Goal: Task Accomplishment & Management: Complete application form

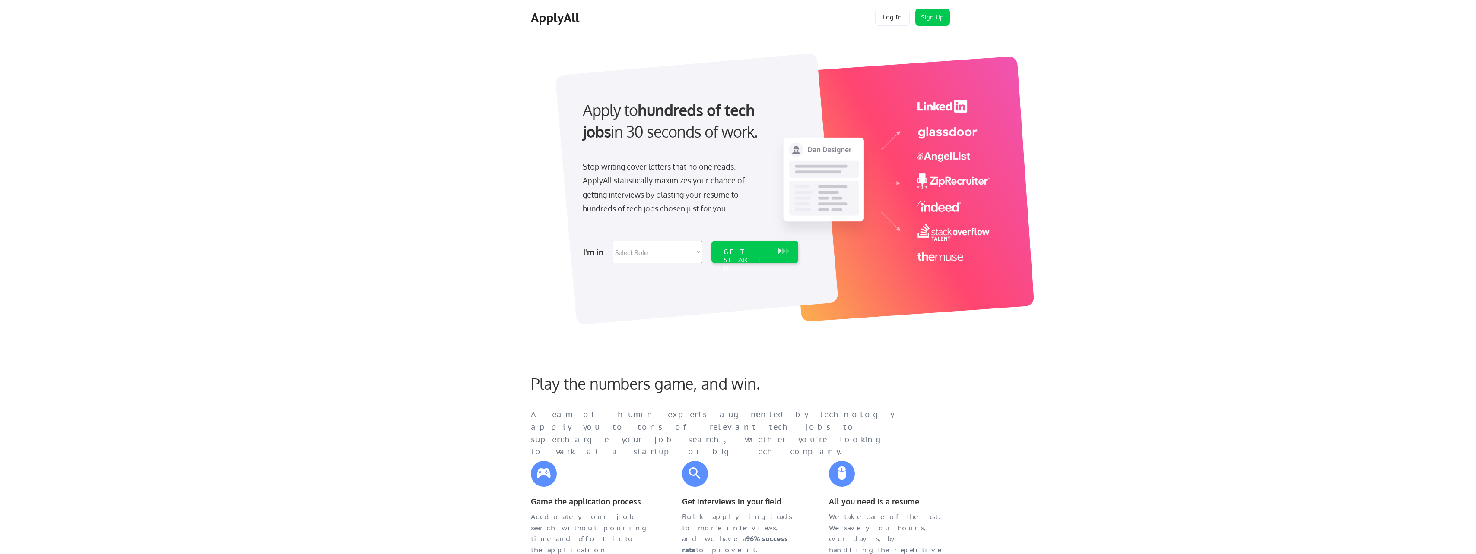
click at [630, 258] on select "Select Role Software Engineering Product Management Customer Success Sales UI/U…" at bounding box center [657, 252] width 90 height 22
select select ""technical_project_program_mgmt""
click at [612, 241] on select "Select Role Software Engineering Product Management Customer Success Sales UI/U…" at bounding box center [657, 252] width 90 height 22
select select ""technical_project_program_mgmt""
click at [744, 256] on div "GET STARTED" at bounding box center [746, 260] width 46 height 25
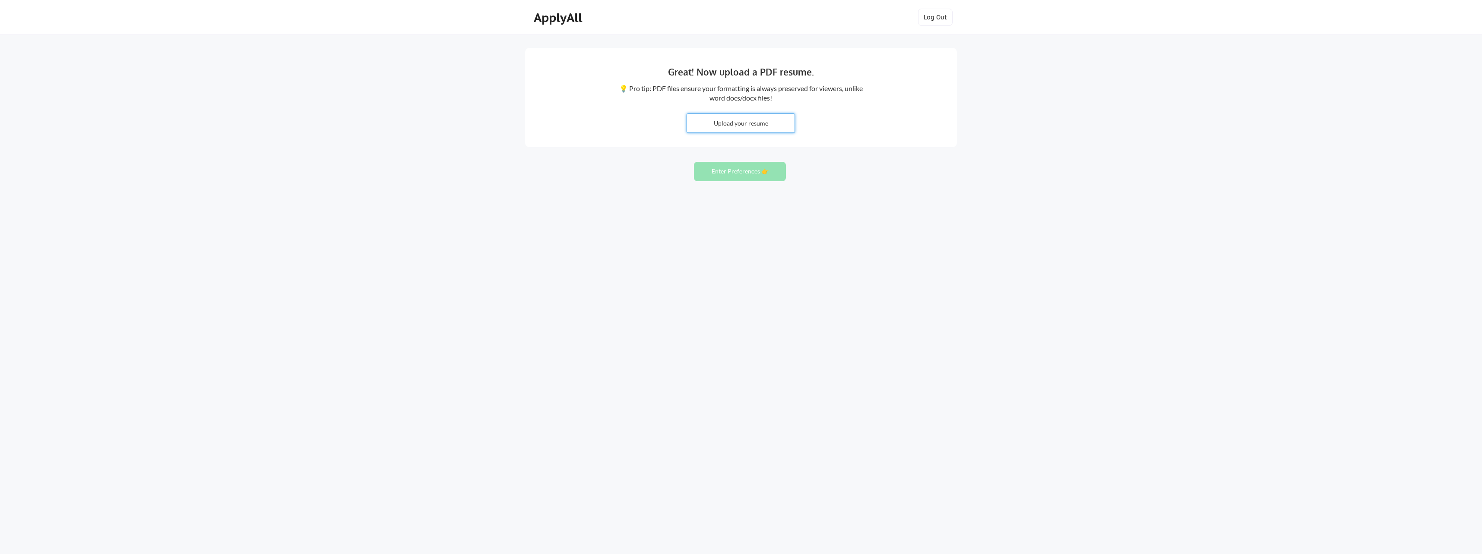
click at [776, 122] on input "file" at bounding box center [741, 123] width 108 height 19
type input "C:\fakepath\KevinMPohlPMPResume.pdf"
click at [734, 171] on button "Enter Preferences 👉" at bounding box center [740, 171] width 92 height 19
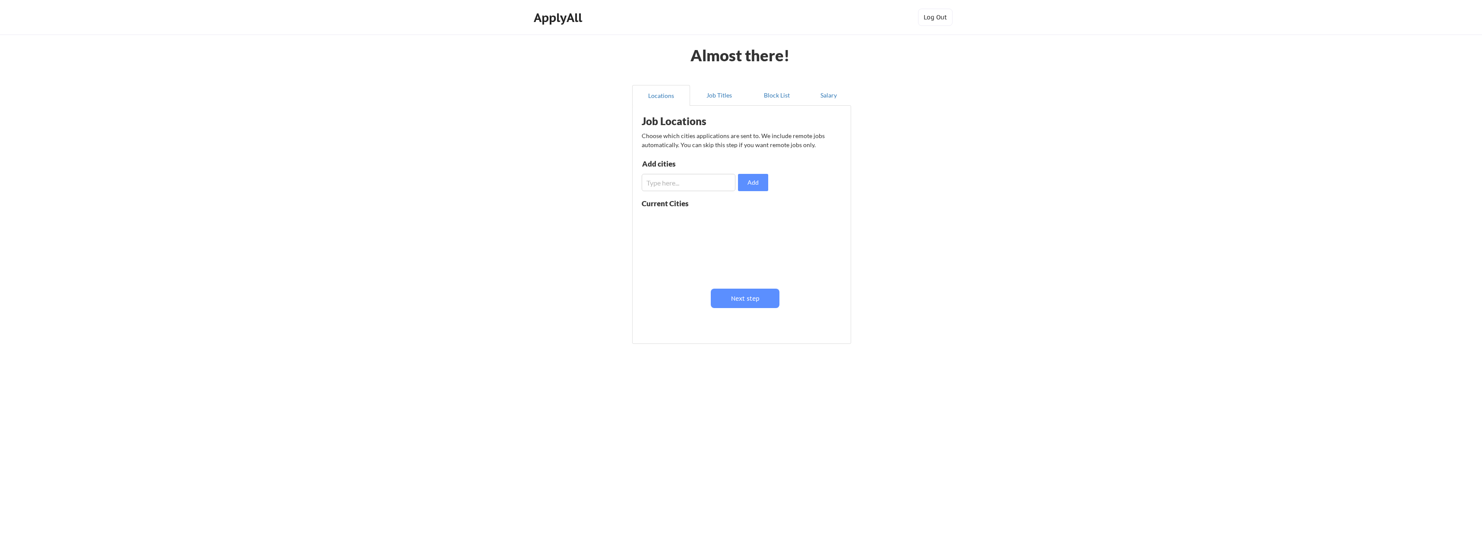
click at [704, 180] on input "input" at bounding box center [689, 182] width 94 height 17
type input "Syracuse, Indiana"
click at [752, 185] on button "Add" at bounding box center [753, 182] width 30 height 17
click at [755, 296] on button "Next step" at bounding box center [745, 298] width 69 height 19
click at [719, 186] on input "input" at bounding box center [690, 185] width 94 height 17
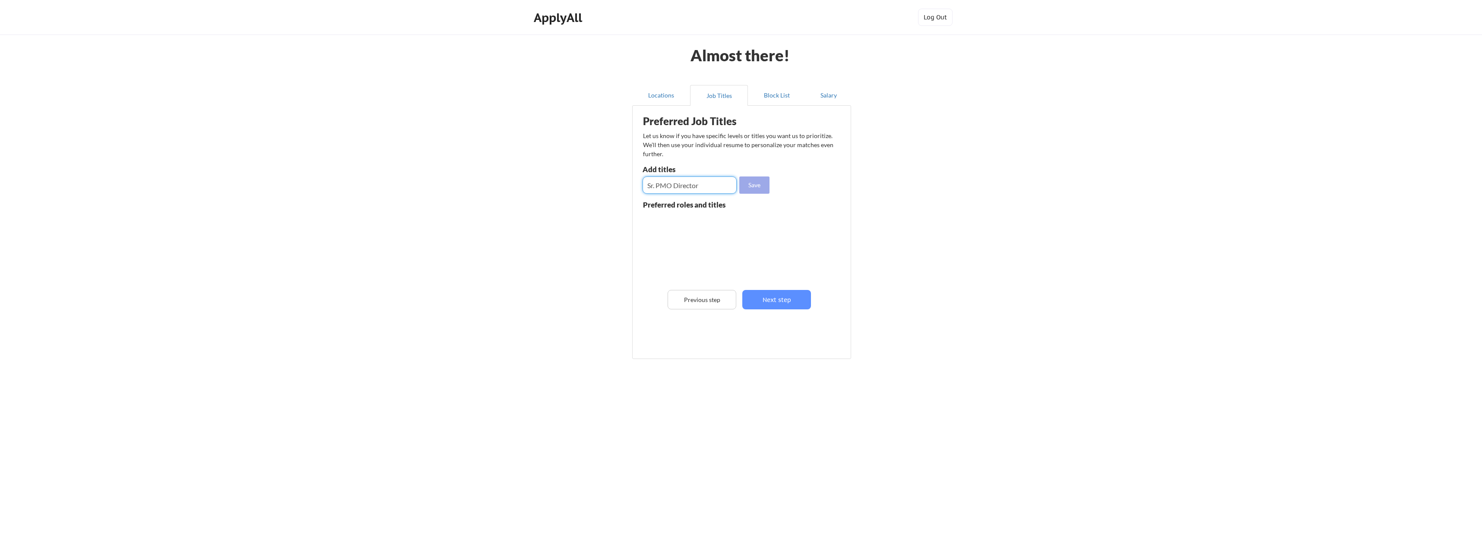
type input "Sr. PMO Director"
click at [751, 188] on button "Save" at bounding box center [754, 185] width 30 height 17
click at [772, 297] on button "Next step" at bounding box center [776, 299] width 69 height 19
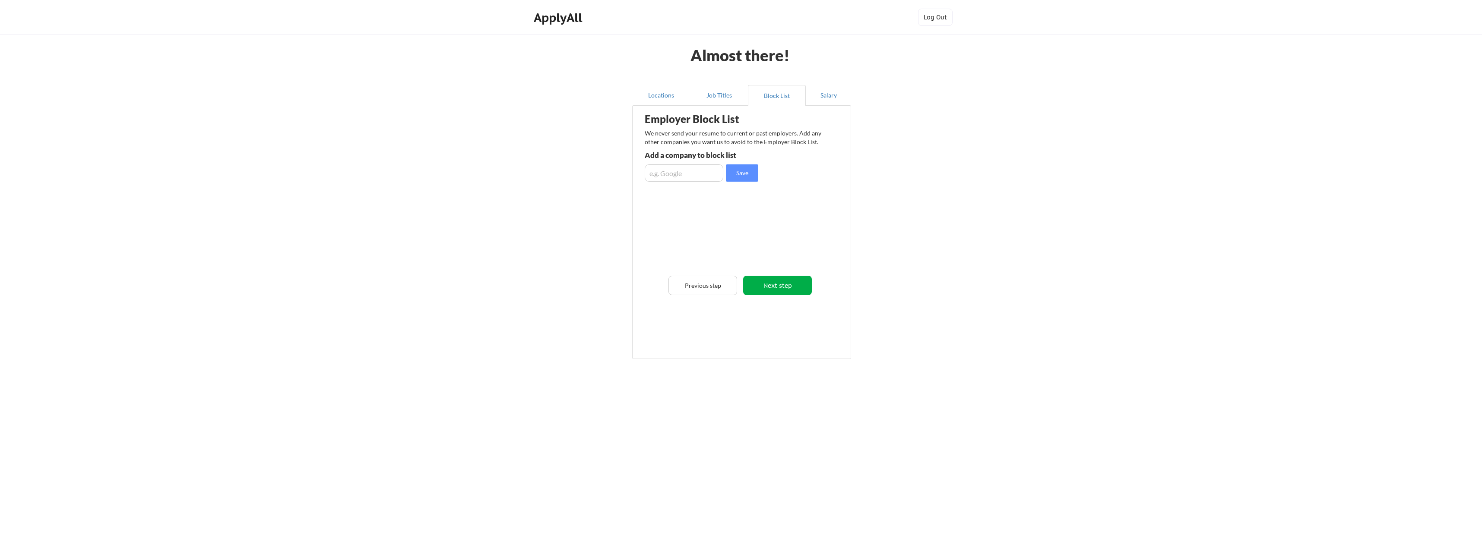
click at [774, 286] on button "Next step" at bounding box center [777, 285] width 69 height 19
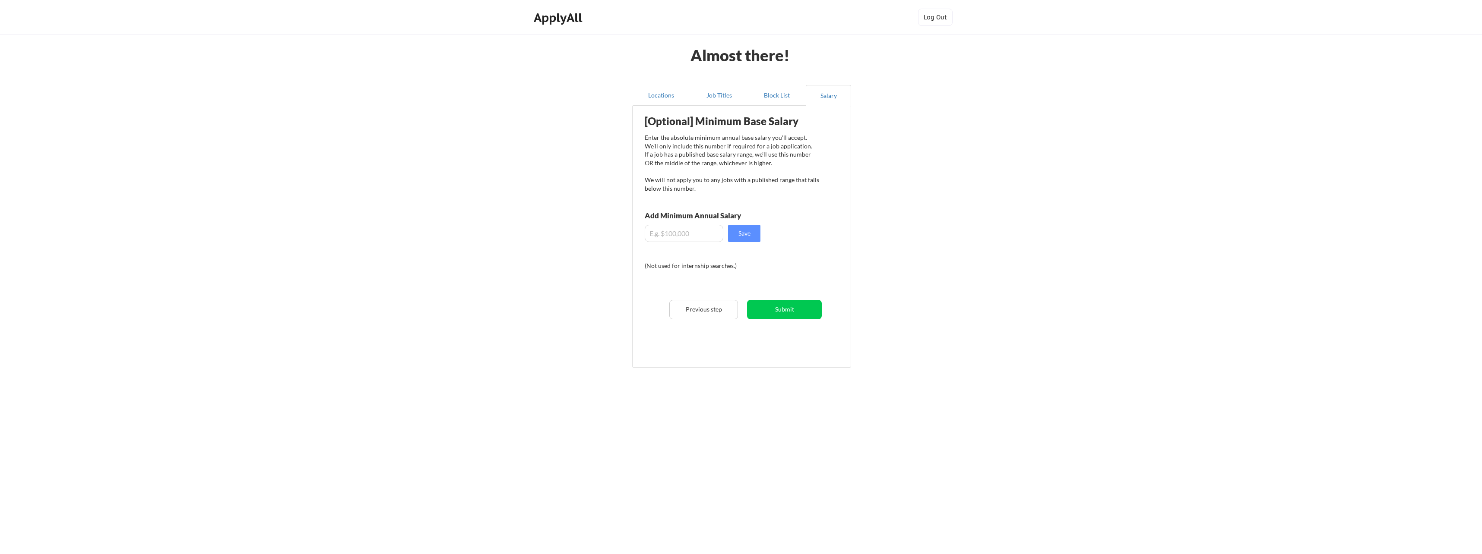
click at [706, 240] on input "input" at bounding box center [684, 233] width 79 height 17
type input "$185,000"
click at [738, 236] on button "Save" at bounding box center [744, 233] width 32 height 17
click at [776, 307] on button "Submit" at bounding box center [784, 309] width 75 height 19
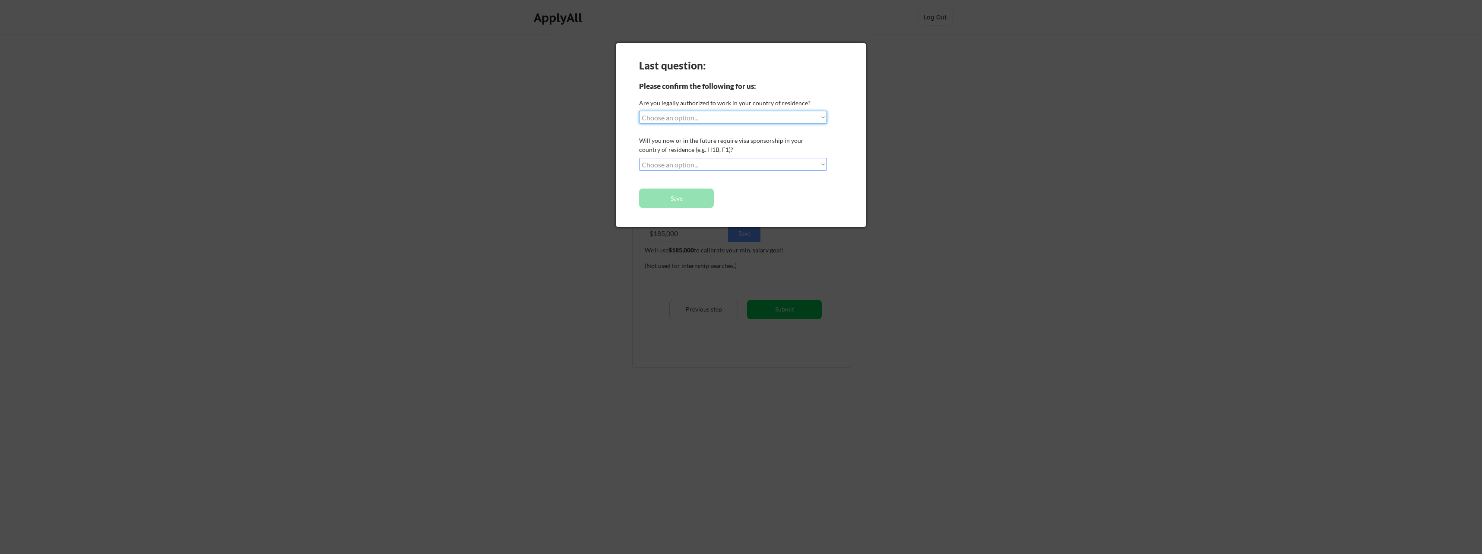
click at [725, 122] on select "Choose an option... Yes, I am a US Citizen Yes, I am a Canadian Citizen Yes, I …" at bounding box center [733, 117] width 188 height 13
select select ""yes__i_am_a_us_citizen""
click at [639, 111] on select "Choose an option... Yes, I am a US Citizen Yes, I am a Canadian Citizen Yes, I …" at bounding box center [733, 117] width 188 height 13
click at [709, 161] on select "Choose an option... No, I will not need sponsorship Yes, I will need sponsorship" at bounding box center [733, 164] width 188 height 13
select select ""no__i_will_not_need_sponsorship""
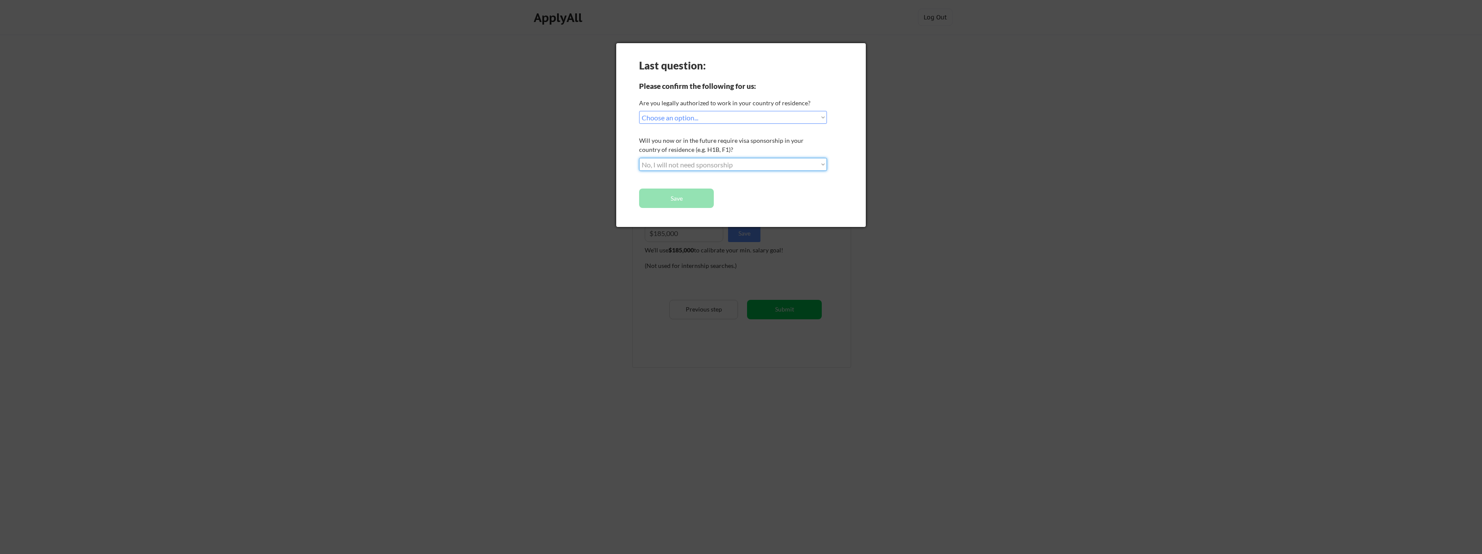
click at [639, 158] on select "Choose an option... No, I will not need sponsorship Yes, I will need sponsorship" at bounding box center [733, 164] width 188 height 13
click at [691, 196] on button "Save" at bounding box center [676, 198] width 75 height 19
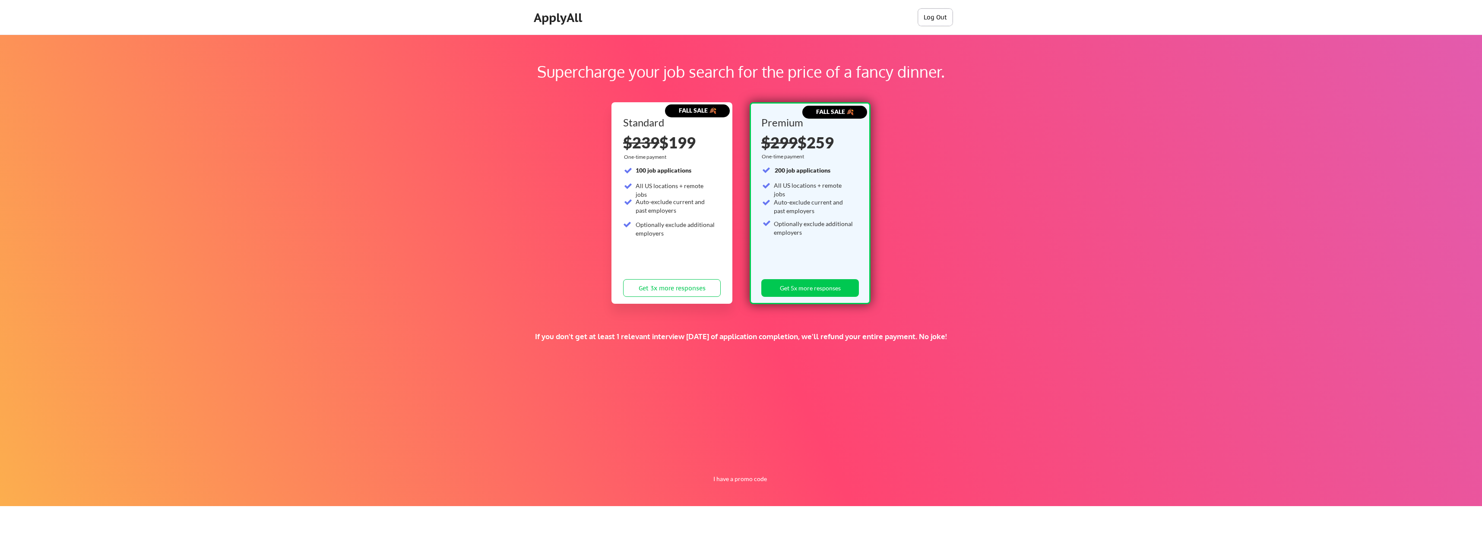
click at [942, 17] on button "Log Out" at bounding box center [935, 17] width 35 height 17
